Goal: Navigation & Orientation: Go to known website

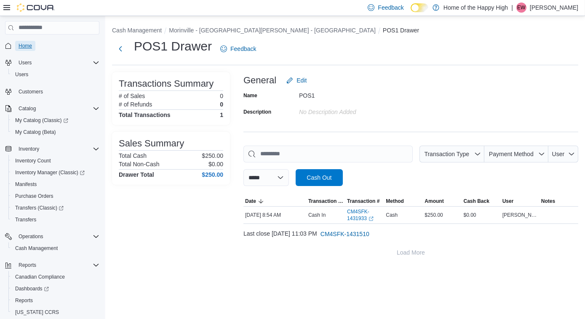
click at [24, 47] on span "Home" at bounding box center [25, 46] width 13 height 7
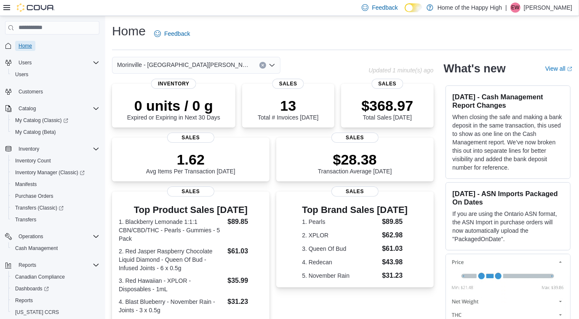
click at [29, 45] on span "Home" at bounding box center [25, 46] width 13 height 7
click at [27, 44] on span "Home" at bounding box center [25, 46] width 13 height 7
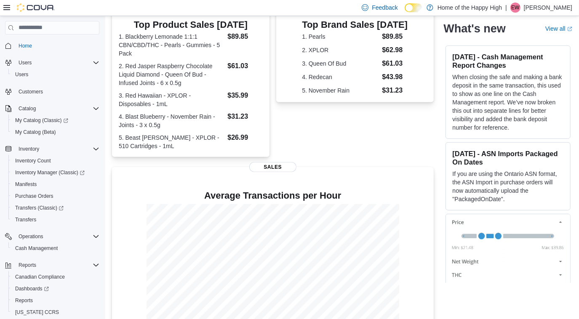
scroll to position [173, 0]
